Goal: Information Seeking & Learning: Learn about a topic

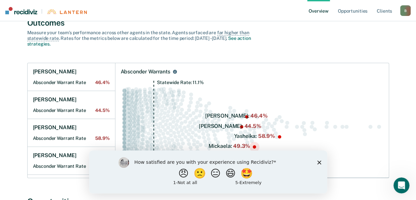
scroll to position [133, 0]
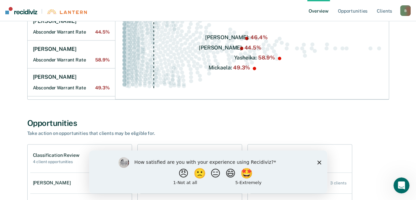
click at [322, 164] on div "How satisfied are you with your experience using Recidiviz? 😠 🙁 😑 😄 🤩 1 - Not a…" at bounding box center [208, 171] width 238 height 43
click at [314, 158] on div "How satisfied are you with your experience using Recidiviz? 😠 🙁 😑 😄 🤩 1 - Not a…" at bounding box center [208, 171] width 238 height 43
drag, startPoint x: 319, startPoint y: 162, endPoint x: 316, endPoint y: 159, distance: 4.3
click at [320, 162] on icon "Close survey" at bounding box center [319, 162] width 4 height 4
